Goal: Task Accomplishment & Management: Complete application form

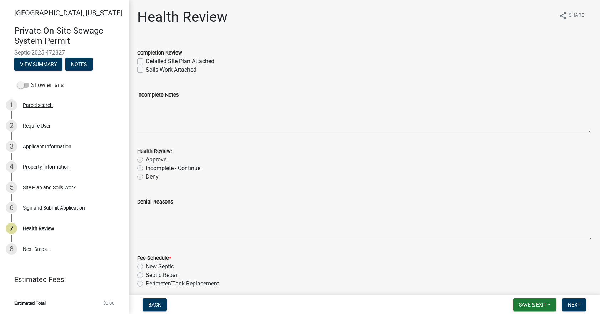
click at [146, 60] on label "Detailed Site Plan Attached" at bounding box center [180, 61] width 69 height 9
click at [146, 60] on input "Detailed Site Plan Attached" at bounding box center [148, 59] width 5 height 5
checkbox input "true"
click at [146, 69] on label "Soils Work Attached" at bounding box center [171, 70] width 51 height 9
click at [146, 69] on input "Soils Work Attached" at bounding box center [148, 68] width 5 height 5
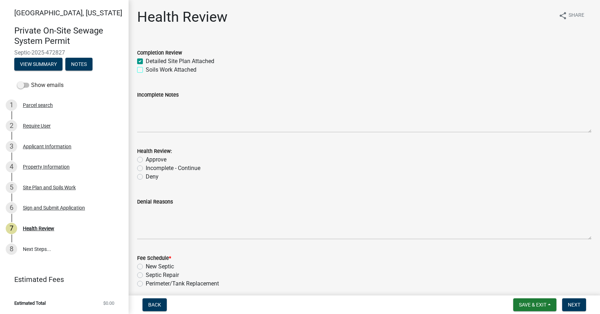
checkbox input "true"
click at [146, 160] on label "Approve" at bounding box center [156, 160] width 21 height 9
click at [146, 160] on input "Approve" at bounding box center [148, 158] width 5 height 5
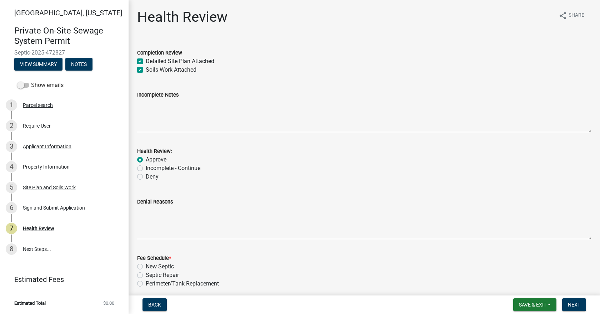
radio input "true"
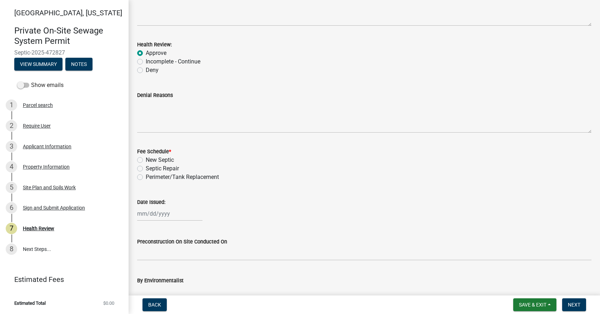
scroll to position [107, 0]
click at [31, 162] on div "4 Property Information" at bounding box center [61, 166] width 111 height 11
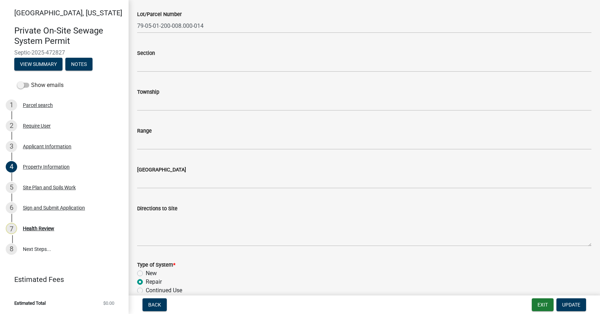
scroll to position [178, 0]
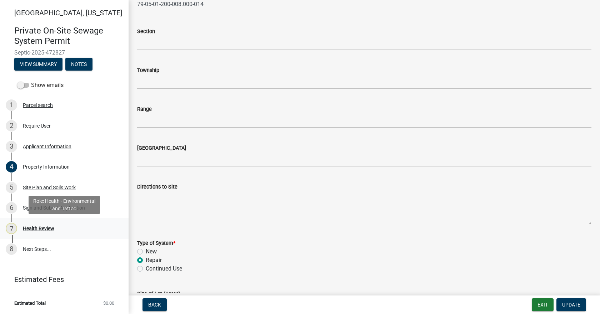
click at [34, 222] on link "7 Health Review" at bounding box center [64, 228] width 128 height 21
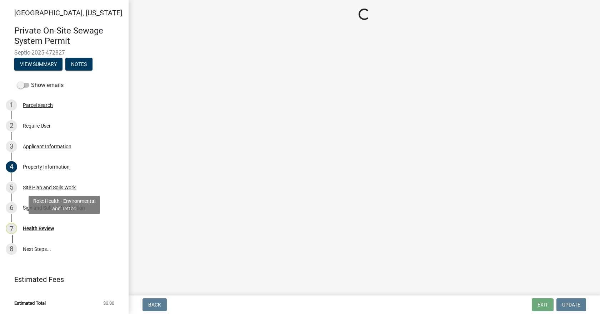
scroll to position [0, 0]
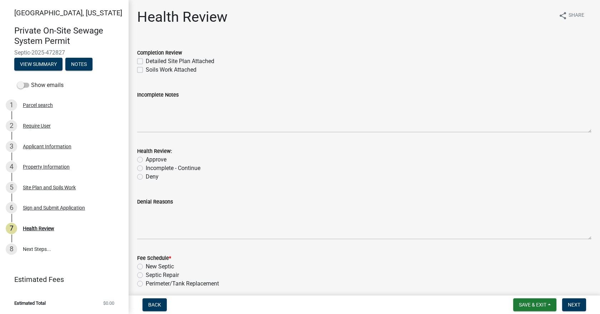
click at [146, 62] on label "Detailed Site Plan Attached" at bounding box center [180, 61] width 69 height 9
click at [146, 62] on input "Detailed Site Plan Attached" at bounding box center [148, 59] width 5 height 5
checkbox input "true"
click at [146, 70] on label "Soils Work Attached" at bounding box center [171, 70] width 51 height 9
click at [146, 70] on input "Soils Work Attached" at bounding box center [148, 68] width 5 height 5
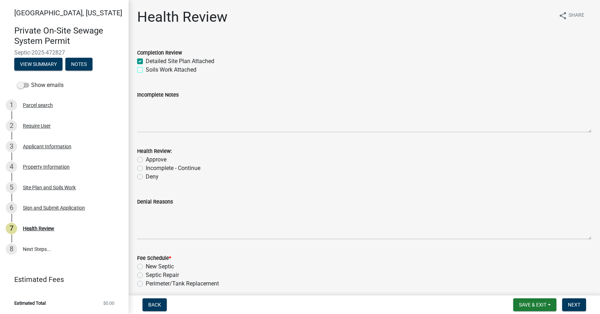
checkbox input "true"
click at [146, 159] on label "Approve" at bounding box center [156, 160] width 21 height 9
click at [146, 159] on input "Approve" at bounding box center [148, 158] width 5 height 5
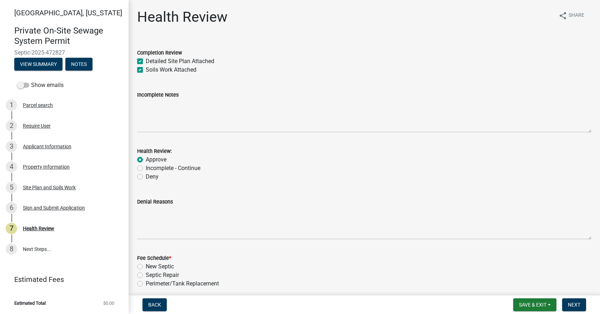
radio input "true"
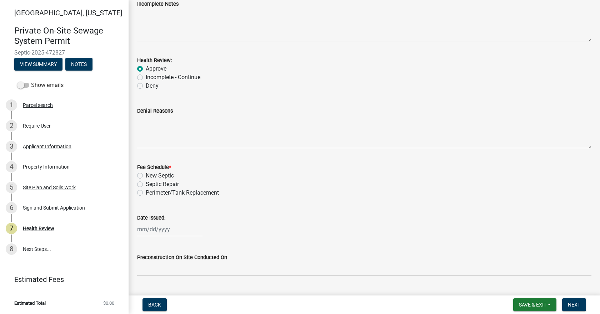
scroll to position [107, 0]
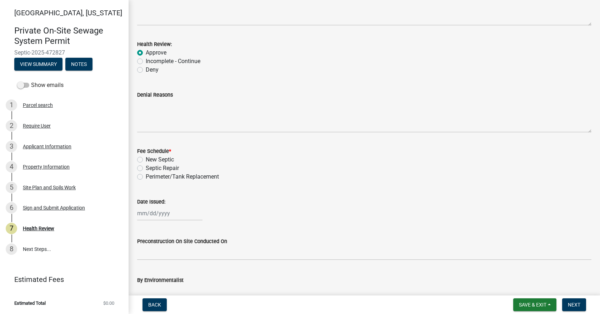
click at [146, 168] on label "Septic Repair" at bounding box center [162, 168] width 33 height 9
click at [146, 168] on input "Septic Repair" at bounding box center [148, 166] width 5 height 5
radio input "true"
click at [156, 218] on div at bounding box center [169, 213] width 65 height 15
select select "9"
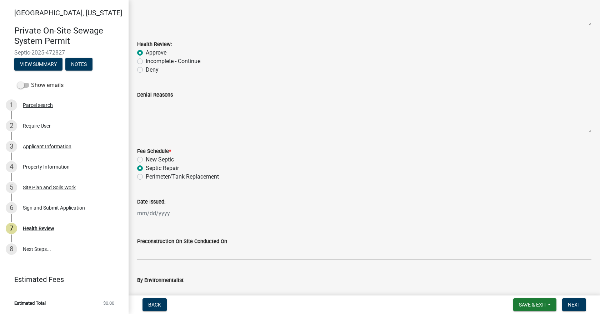
select select "2025"
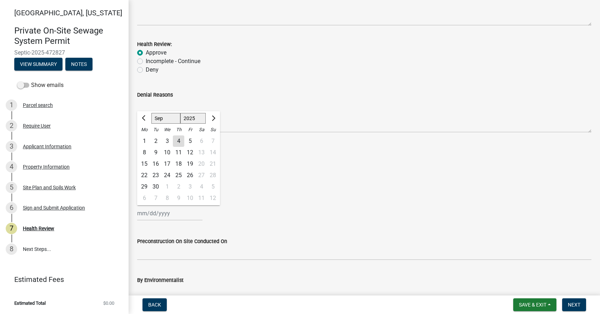
click at [178, 143] on div "4" at bounding box center [178, 141] width 11 height 11
type input "[DATE]"
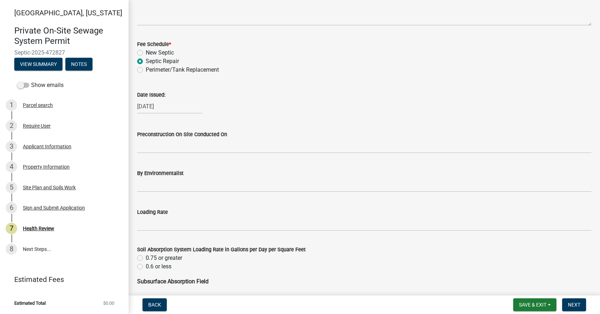
scroll to position [250, 0]
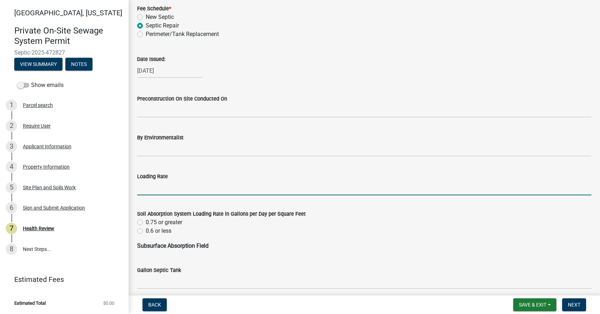
click at [163, 192] on input "Loading Rate" at bounding box center [364, 188] width 454 height 15
type input ".3"
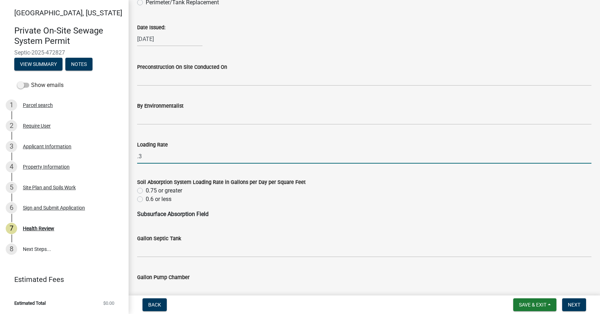
scroll to position [393, 0]
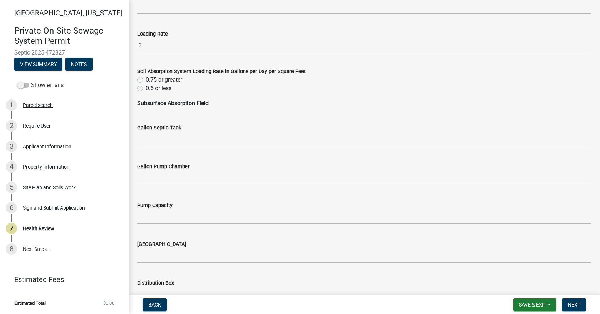
click at [146, 87] on label "0.6 or less" at bounding box center [159, 88] width 26 height 9
click at [146, 87] on input "0.6 or less" at bounding box center [148, 86] width 5 height 5
radio input "true"
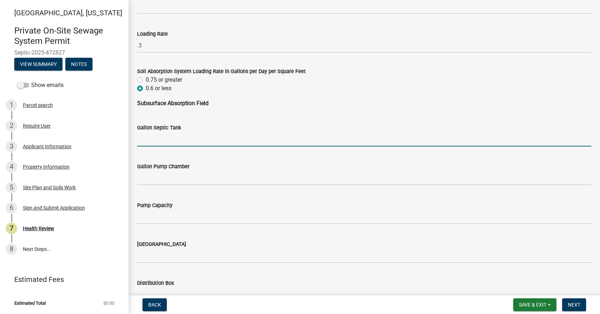
click at [158, 139] on input "Gallon Septic Tank" at bounding box center [364, 139] width 454 height 15
type input "Existing tank"
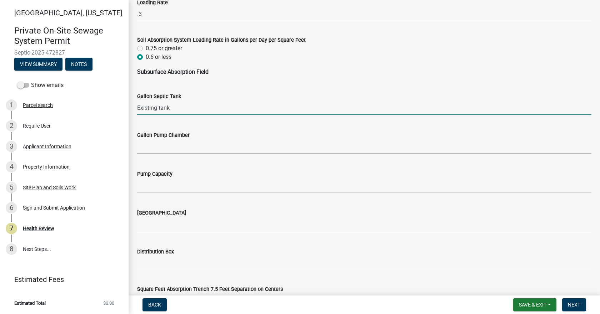
scroll to position [464, 0]
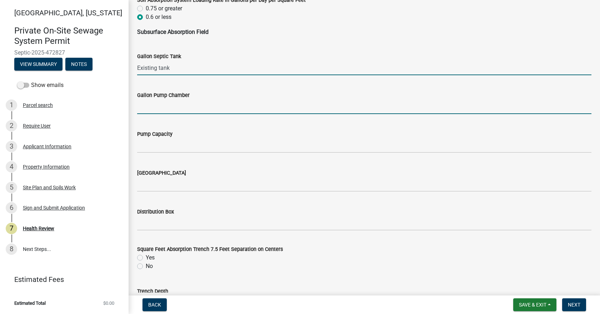
click at [173, 109] on input "Gallon Pump Chamber" at bounding box center [364, 107] width 454 height 15
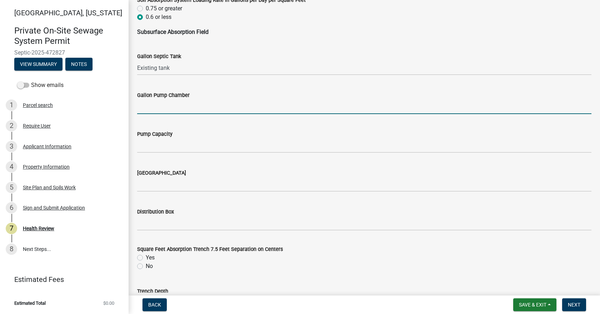
type input "N/A"
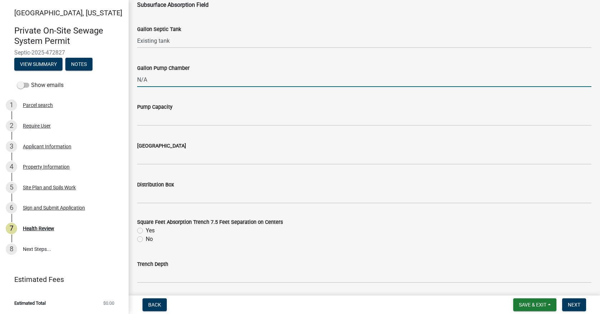
scroll to position [571, 0]
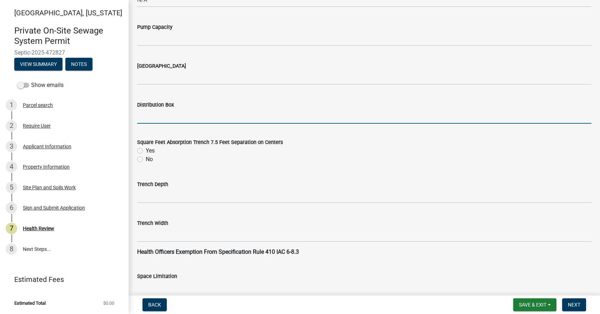
click at [153, 114] on input "Distribution Box" at bounding box center [364, 116] width 454 height 15
type input "Yes"
click at [146, 151] on label "Yes" at bounding box center [150, 151] width 9 height 9
click at [146, 151] on input "Yes" at bounding box center [148, 149] width 5 height 5
radio input "true"
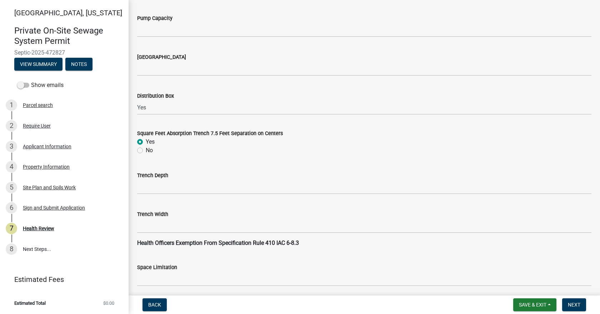
scroll to position [607, 0]
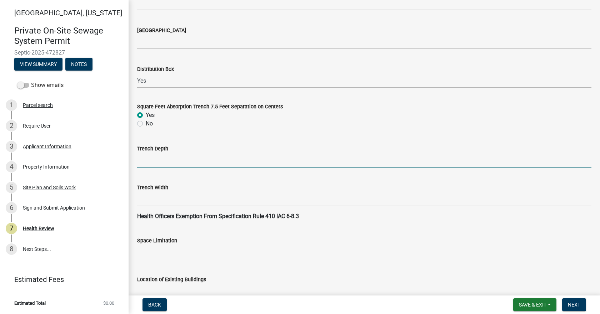
click at [170, 159] on input "Trench Depth" at bounding box center [364, 160] width 454 height 15
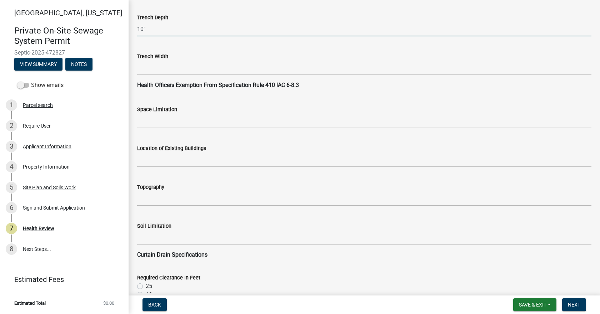
scroll to position [750, 0]
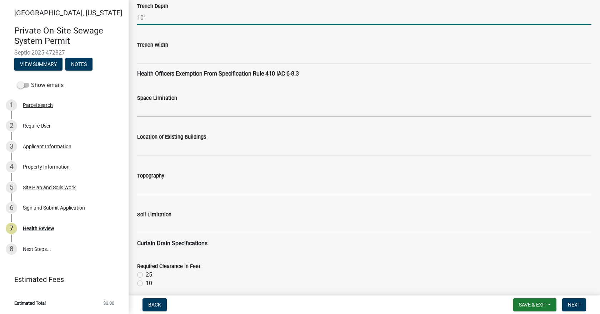
type input "10""
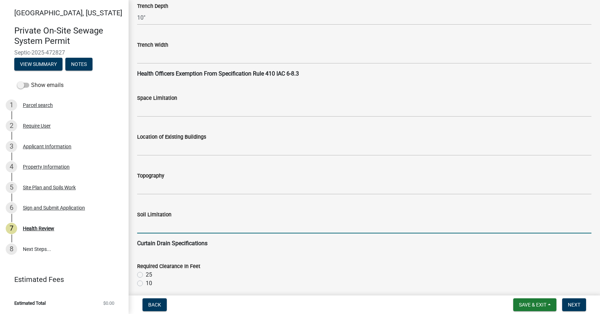
click at [149, 230] on input "Soil Limitation" at bounding box center [364, 226] width 454 height 15
click at [187, 228] on input "Effervescence at 42"" at bounding box center [364, 226] width 454 height 15
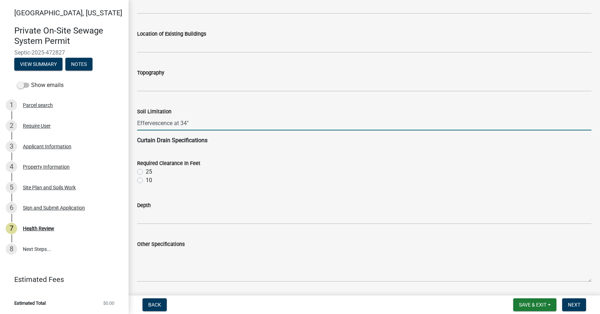
scroll to position [857, 0]
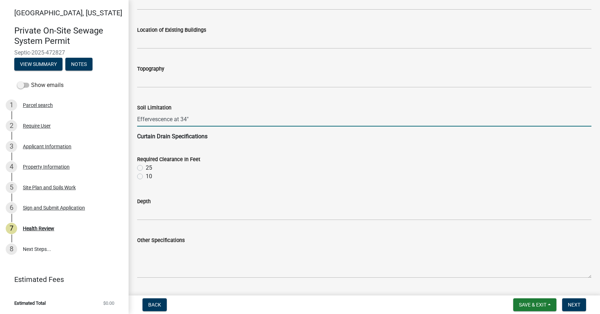
type input "Effervescence at 34""
click at [146, 177] on label "10" at bounding box center [149, 176] width 6 height 9
click at [146, 177] on input "10" at bounding box center [148, 174] width 5 height 5
radio input "true"
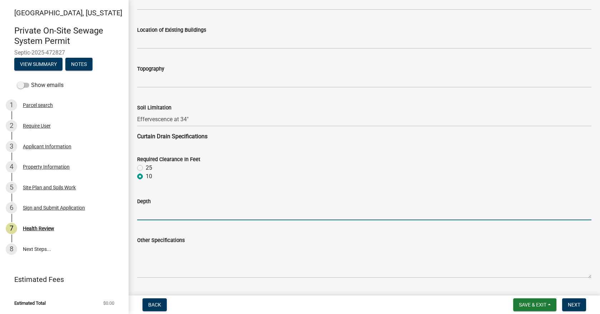
click at [153, 214] on input "Depth" at bounding box center [364, 213] width 454 height 15
type input "36" below the bottom of the trench."
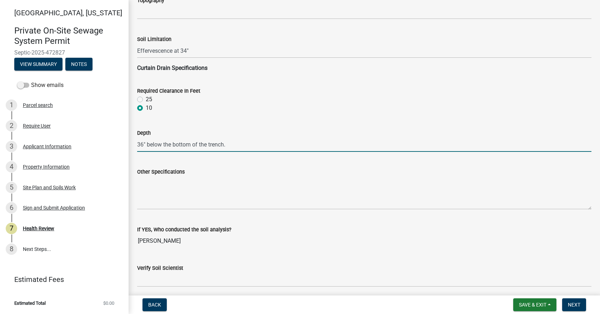
scroll to position [928, 0]
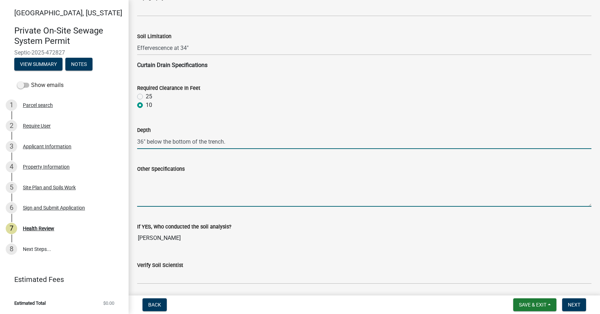
click at [154, 186] on textarea "Other Specifications" at bounding box center [364, 190] width 454 height 34
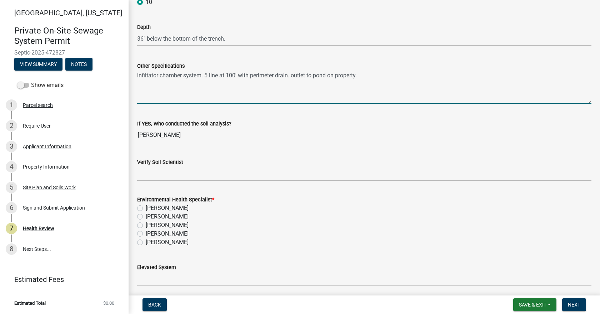
scroll to position [1035, 0]
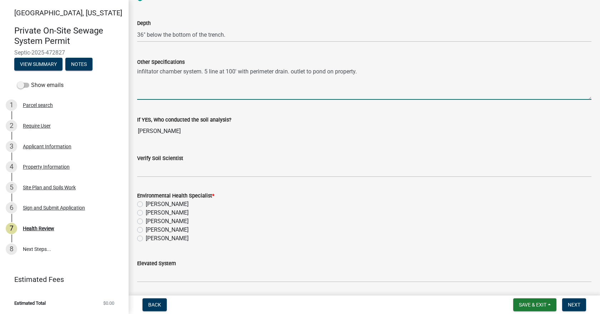
type textarea "infiltator chamber system. 5 line at 100' with perimeter drain. outlet to pond …"
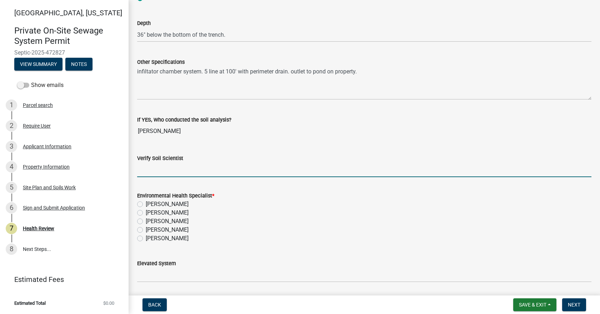
click at [158, 171] on input "Verify Soil Scientist" at bounding box center [364, 170] width 454 height 15
type input "Yes"
click at [146, 238] on label "[PERSON_NAME]" at bounding box center [167, 238] width 43 height 9
click at [146, 238] on input "[PERSON_NAME]" at bounding box center [148, 236] width 5 height 5
radio input "true"
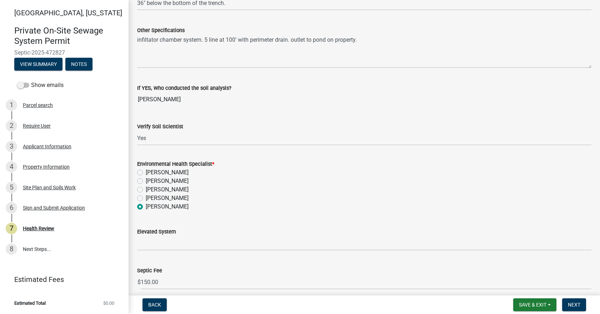
scroll to position [1098, 0]
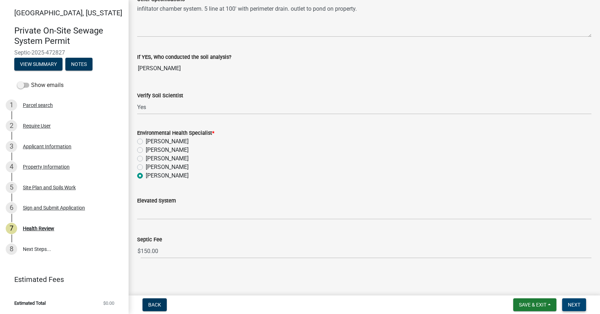
click at [574, 305] on span "Next" at bounding box center [574, 305] width 12 height 6
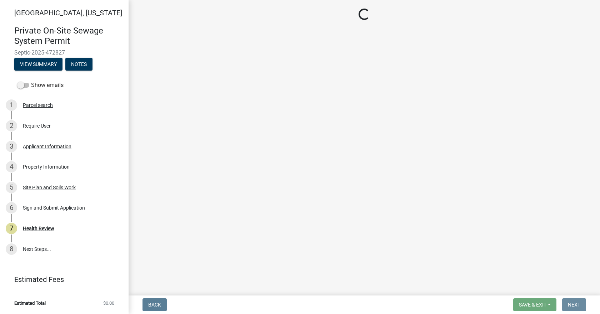
scroll to position [0, 0]
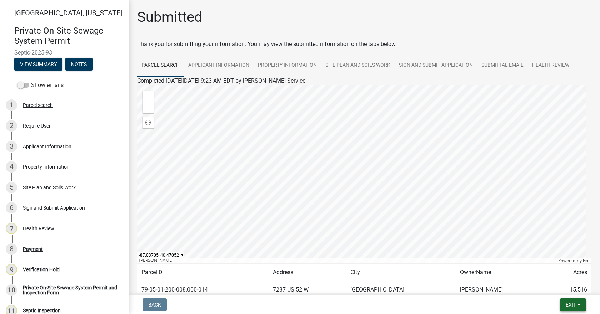
click at [580, 309] on button "Exit" at bounding box center [573, 305] width 26 height 13
click at [545, 286] on button "Save & Exit" at bounding box center [557, 286] width 57 height 17
